Goal: Information Seeking & Learning: Learn about a topic

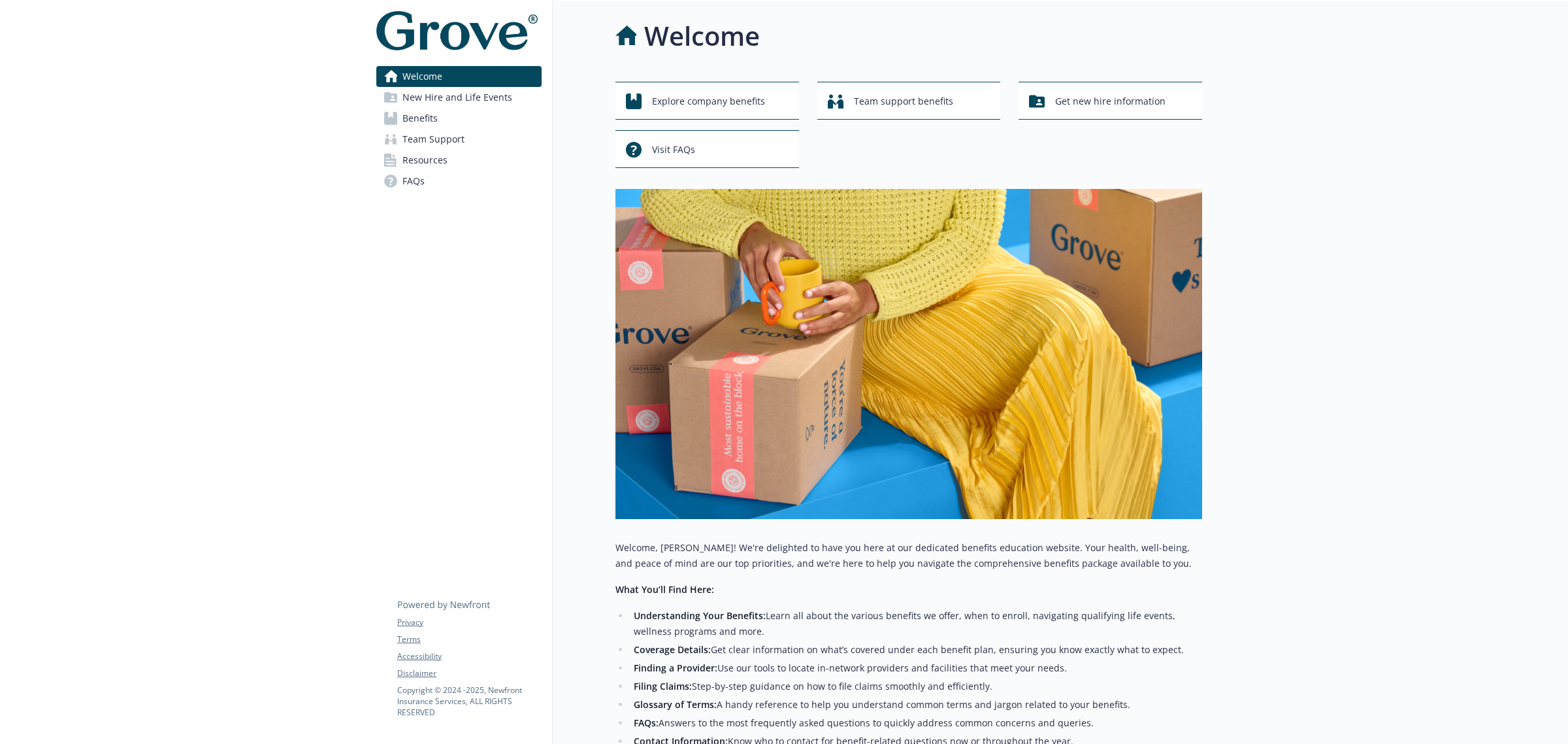
click at [437, 102] on span "New Hire and Life Events" at bounding box center [458, 97] width 110 height 21
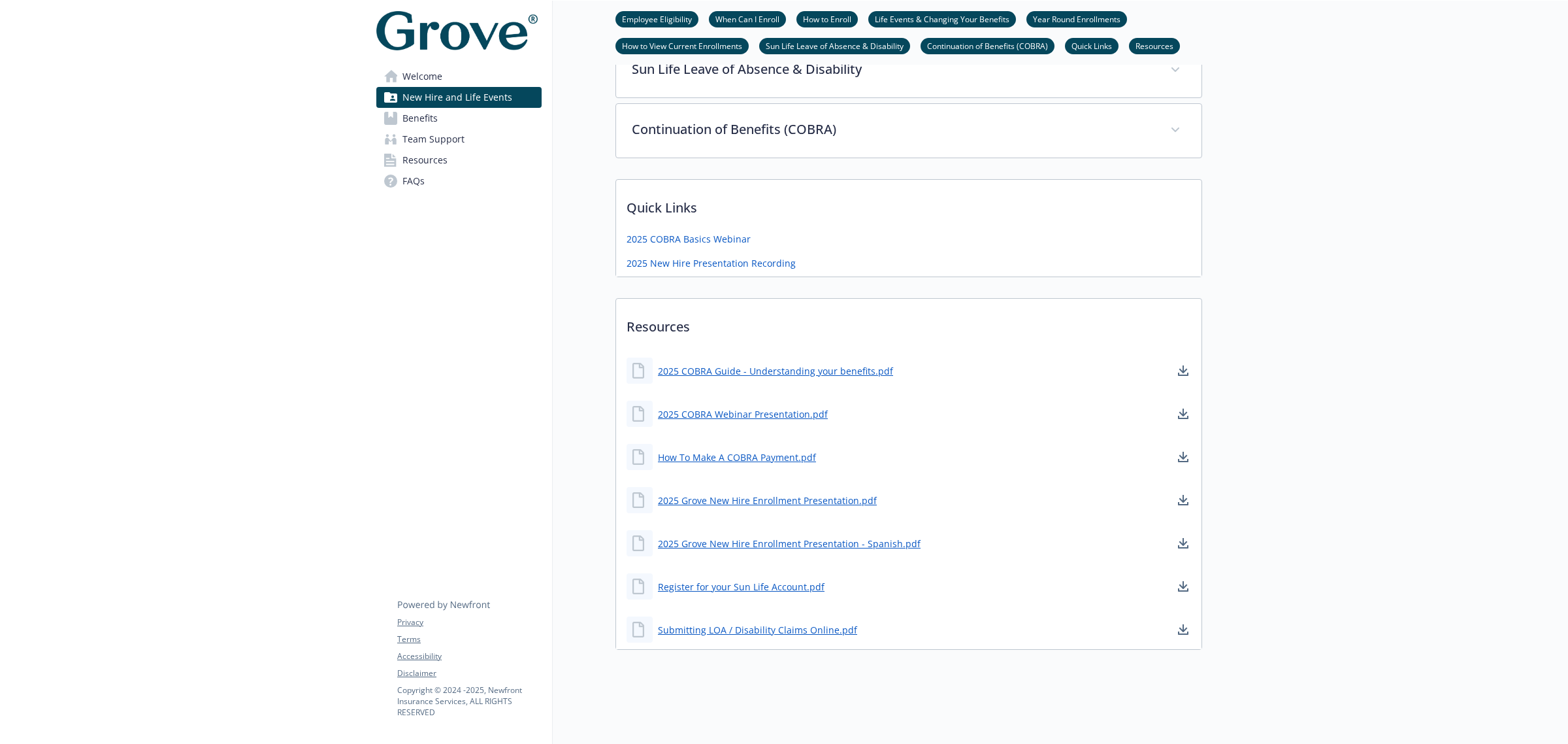
scroll to position [819, 0]
click at [428, 110] on span "Benefits" at bounding box center [420, 118] width 35 height 21
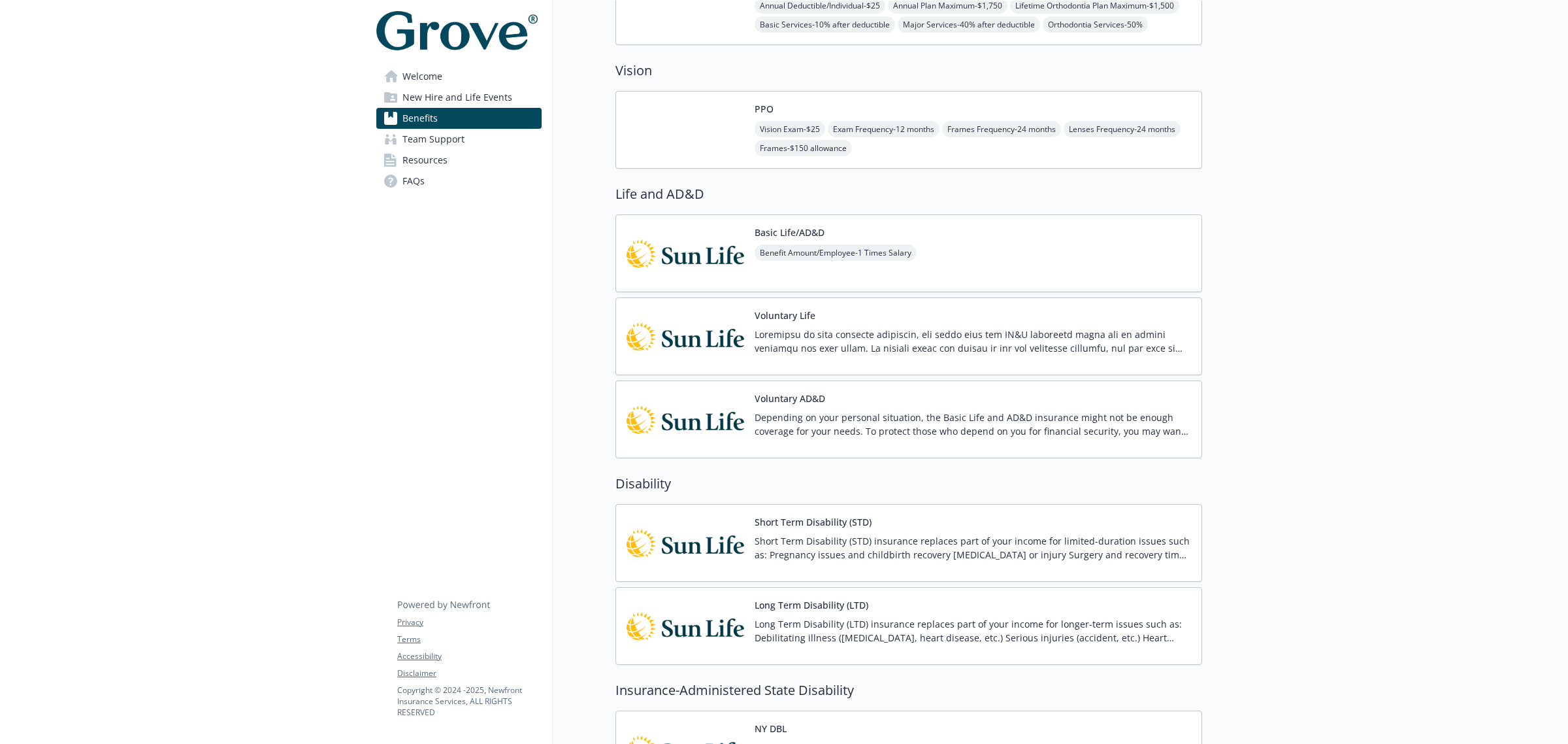
scroll to position [492, 0]
